Goal: Task Accomplishment & Management: Manage account settings

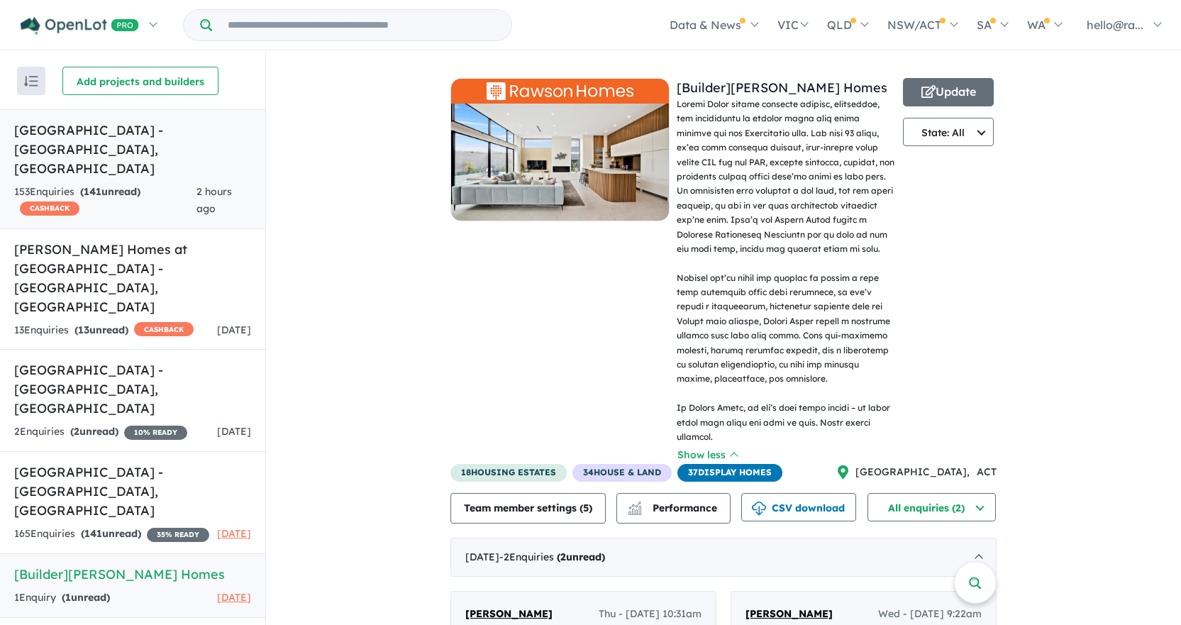
scroll to position [227, 0]
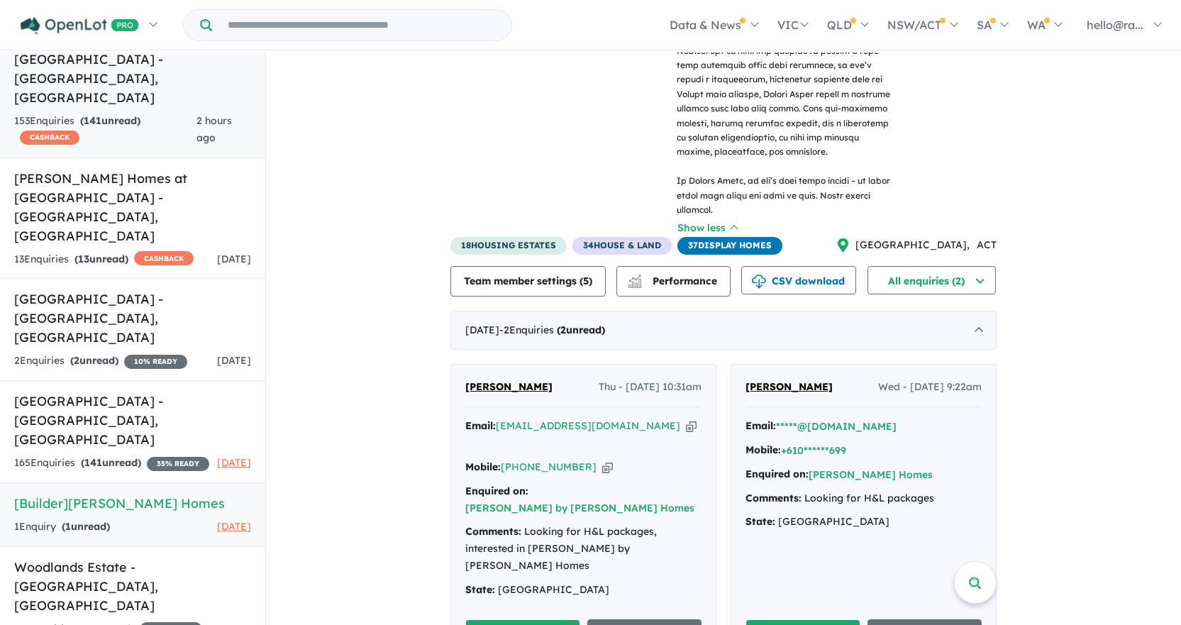
click at [95, 114] on span "141" at bounding box center [93, 120] width 18 height 13
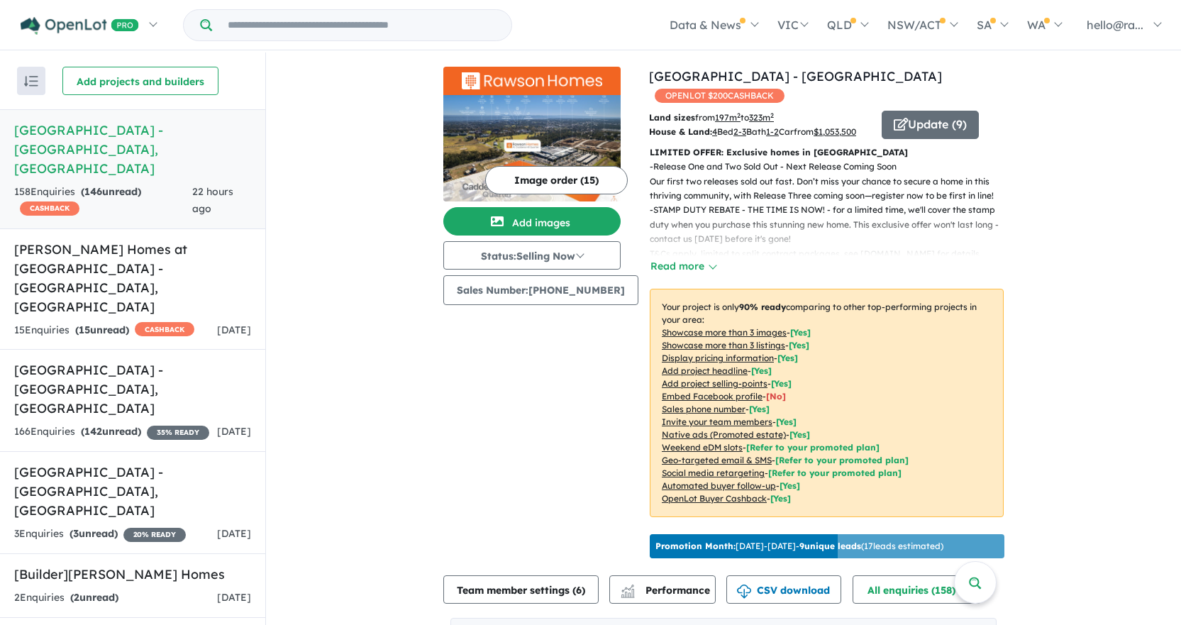
click at [103, 157] on h5 "[GEOGRAPHIC_DATA] - [GEOGRAPHIC_DATA] , [GEOGRAPHIC_DATA]" at bounding box center [132, 149] width 237 height 57
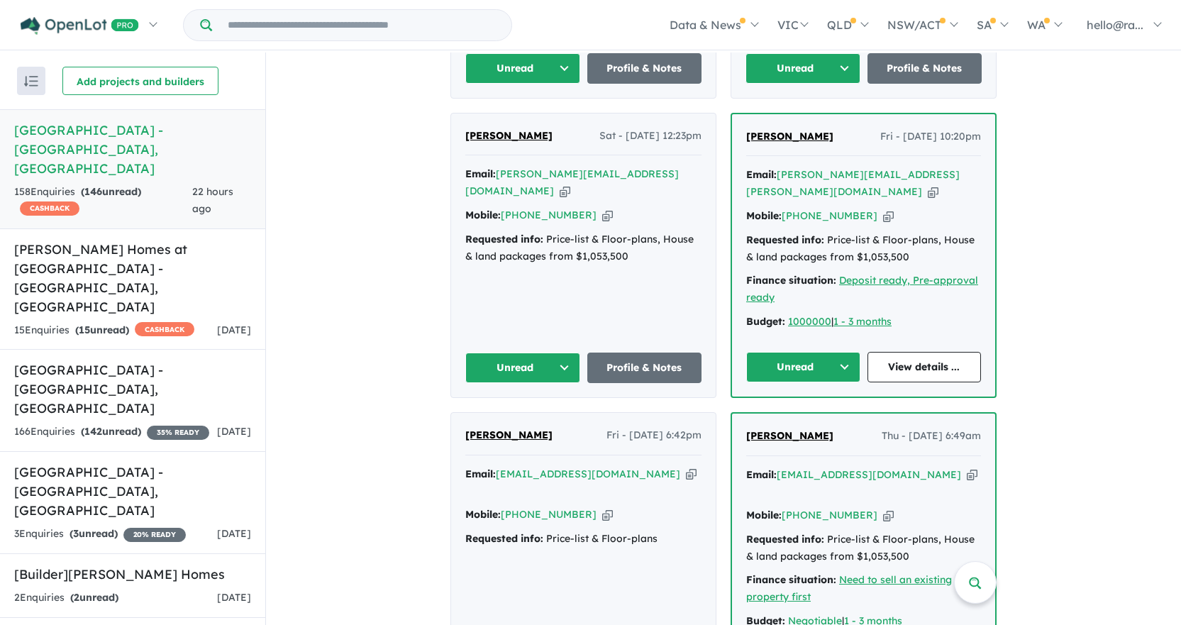
scroll to position [851, 0]
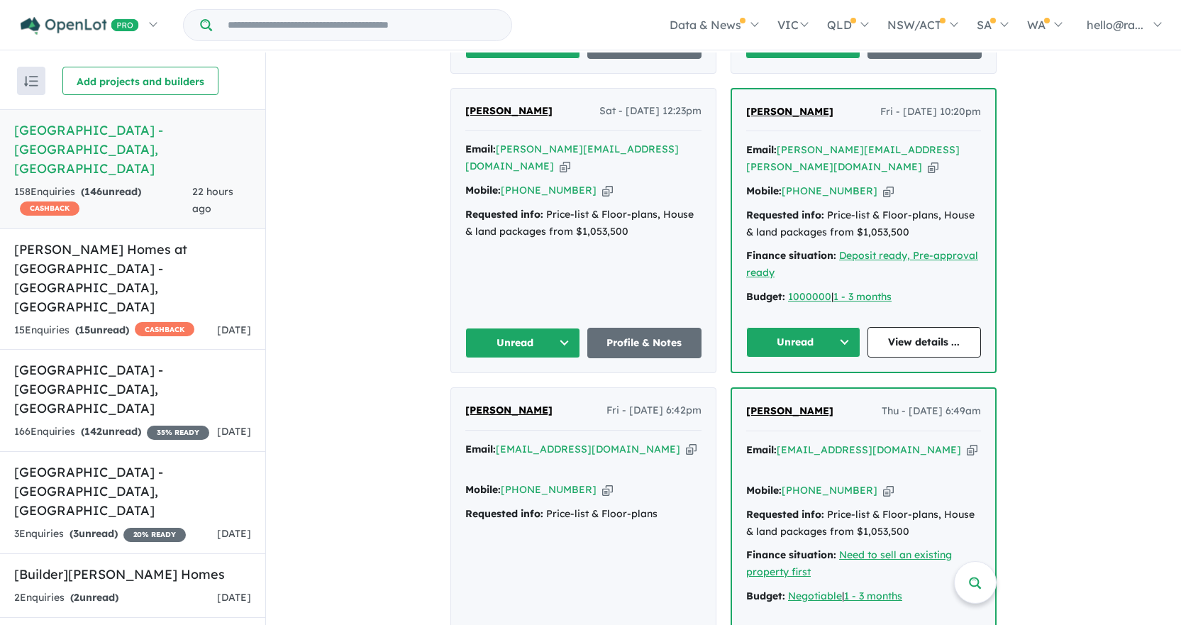
click at [686, 442] on icon "button" at bounding box center [691, 449] width 11 height 15
click at [602, 482] on icon "button" at bounding box center [607, 489] width 11 height 15
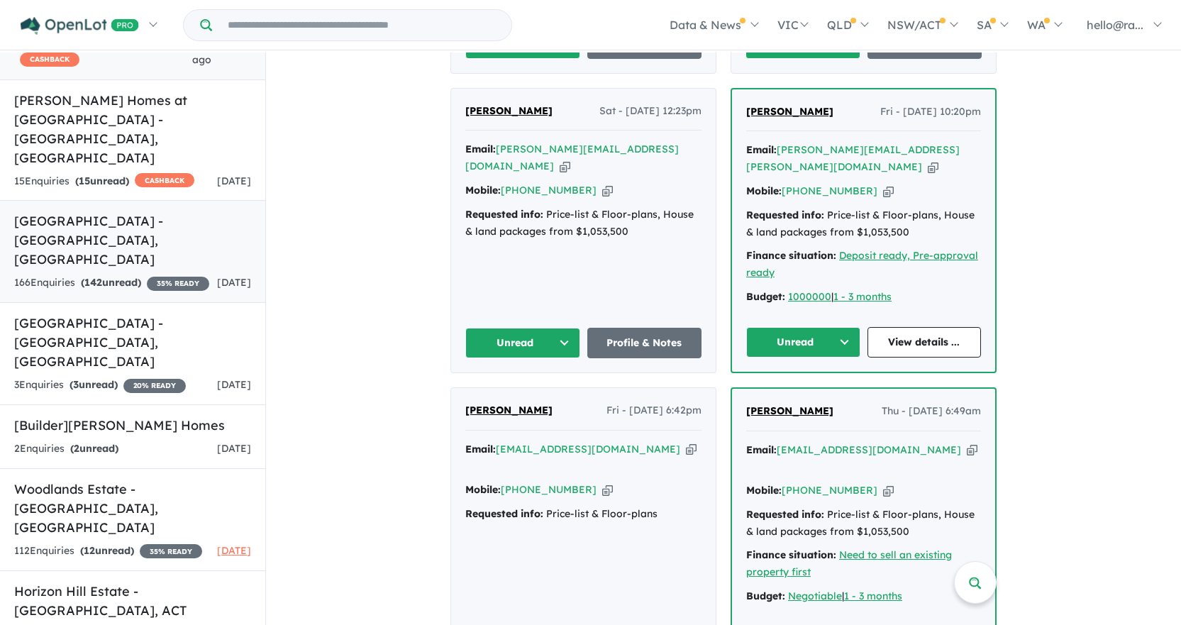
scroll to position [151, 0]
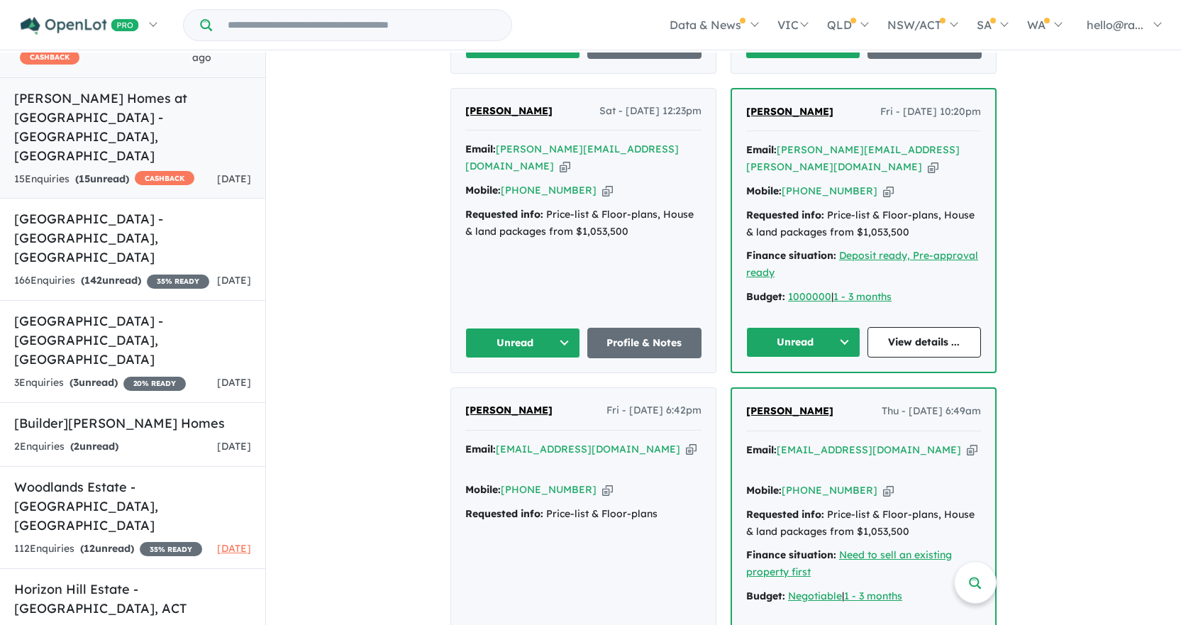
click at [110, 105] on h5 "[PERSON_NAME] Homes at [GEOGRAPHIC_DATA] - [GEOGRAPHIC_DATA] , [GEOGRAPHIC_DATA]" at bounding box center [132, 127] width 237 height 77
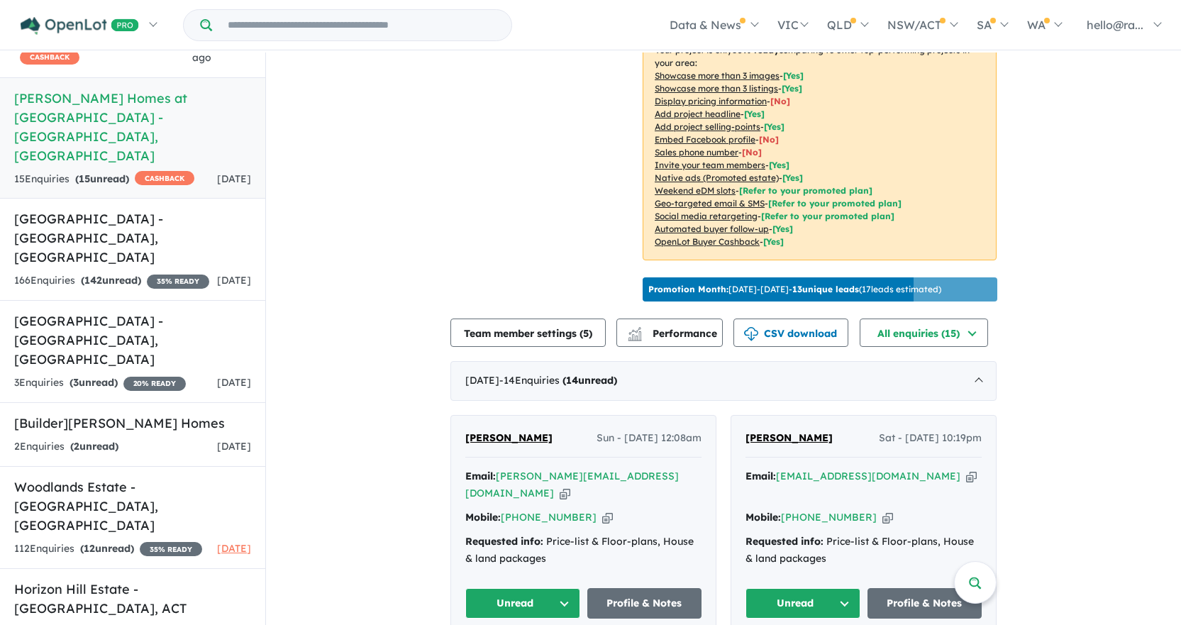
scroll to position [403, 0]
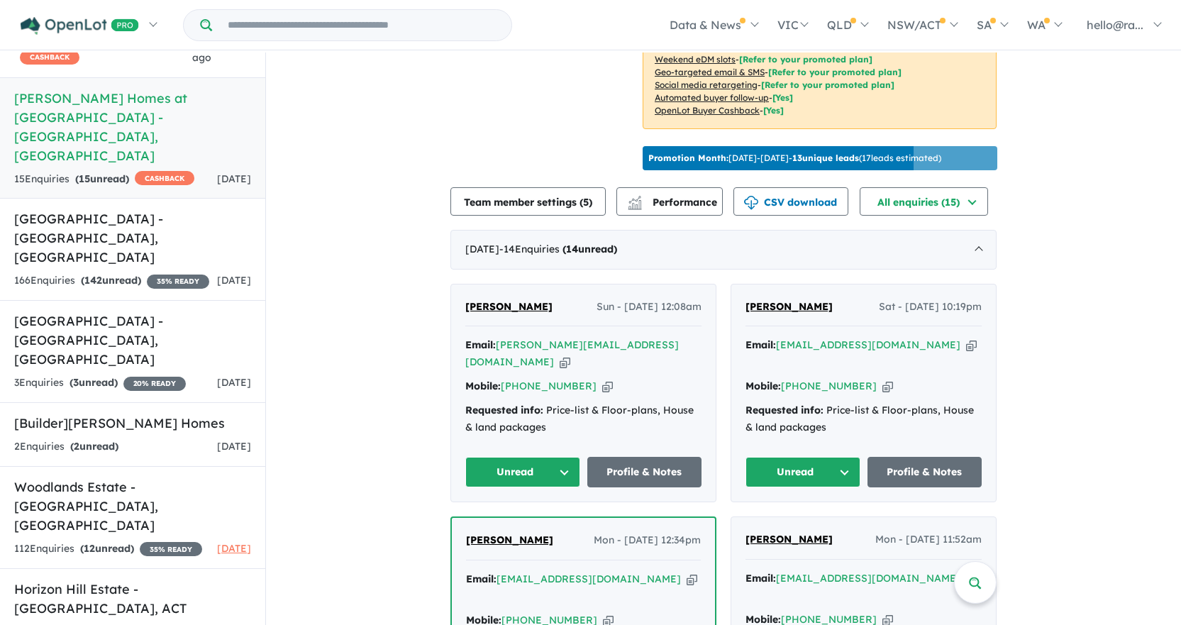
drag, startPoint x: 902, startPoint y: 358, endPoint x: 871, endPoint y: 348, distance: 32.8
click at [966, 353] on icon "button" at bounding box center [971, 345] width 11 height 15
click at [883, 385] on icon "button" at bounding box center [888, 386] width 11 height 15
click at [570, 358] on icon "button" at bounding box center [565, 362] width 11 height 15
